Goal: Information Seeking & Learning: Learn about a topic

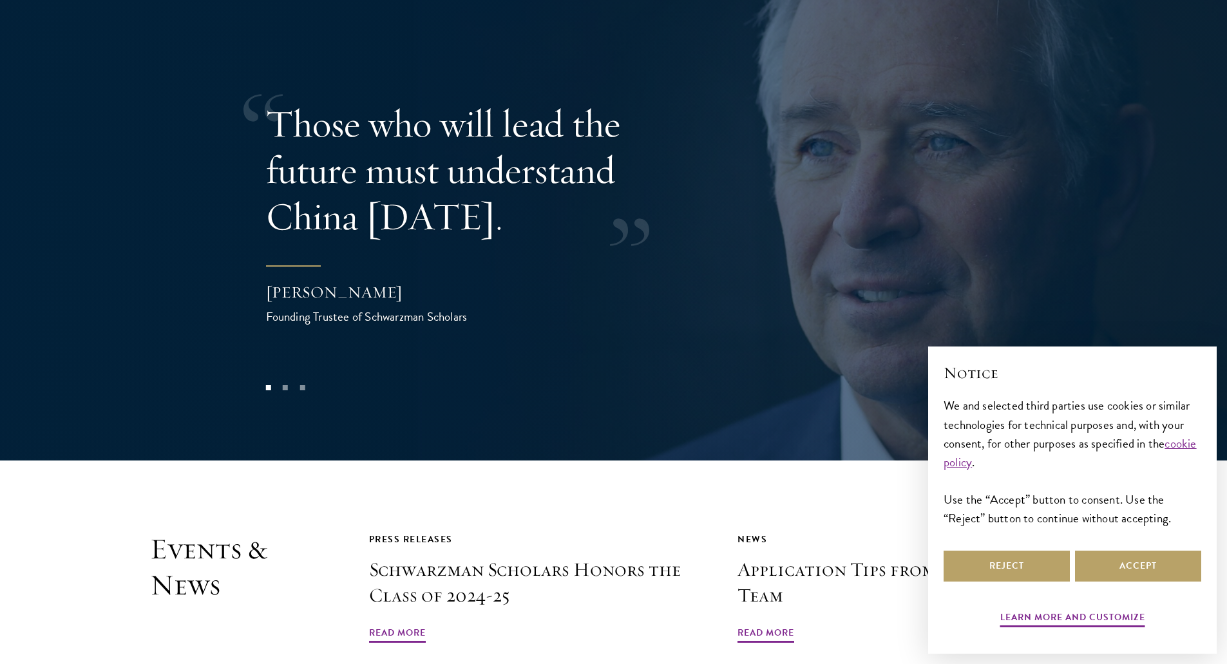
scroll to position [2731, 0]
click at [1135, 576] on button "Accept" at bounding box center [1138, 566] width 126 height 31
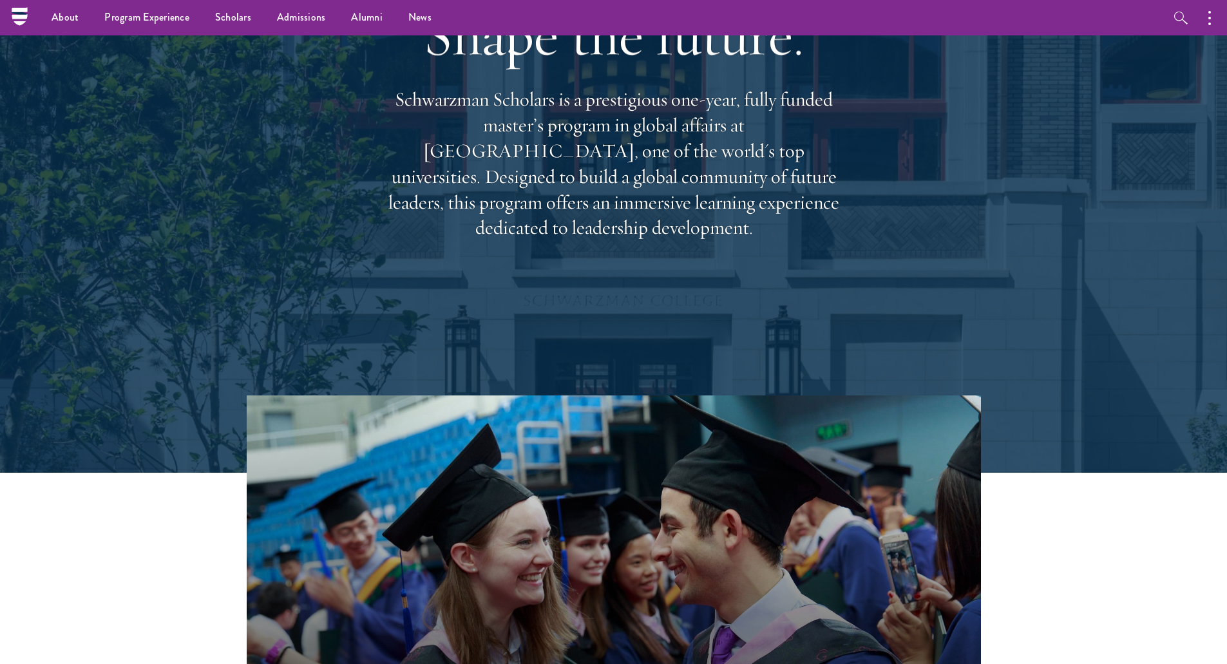
scroll to position [0, 0]
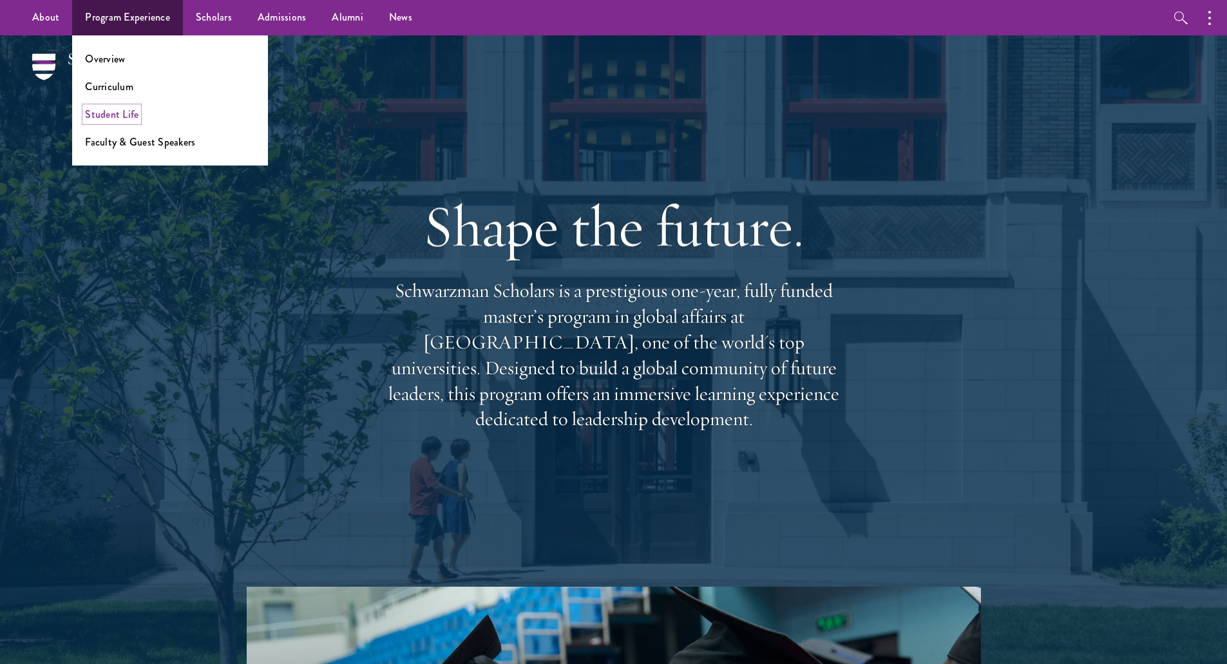
click at [108, 119] on link "Student Life" at bounding box center [111, 114] width 53 height 15
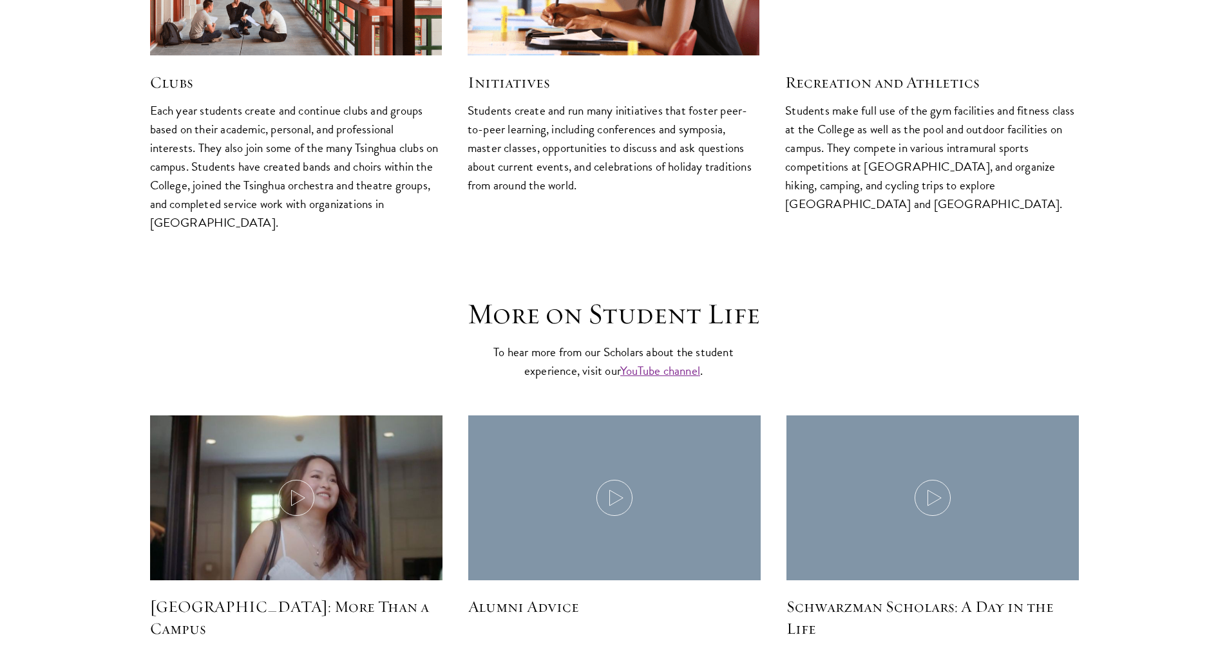
scroll to position [3609, 0]
